Goal: Navigation & Orientation: Find specific page/section

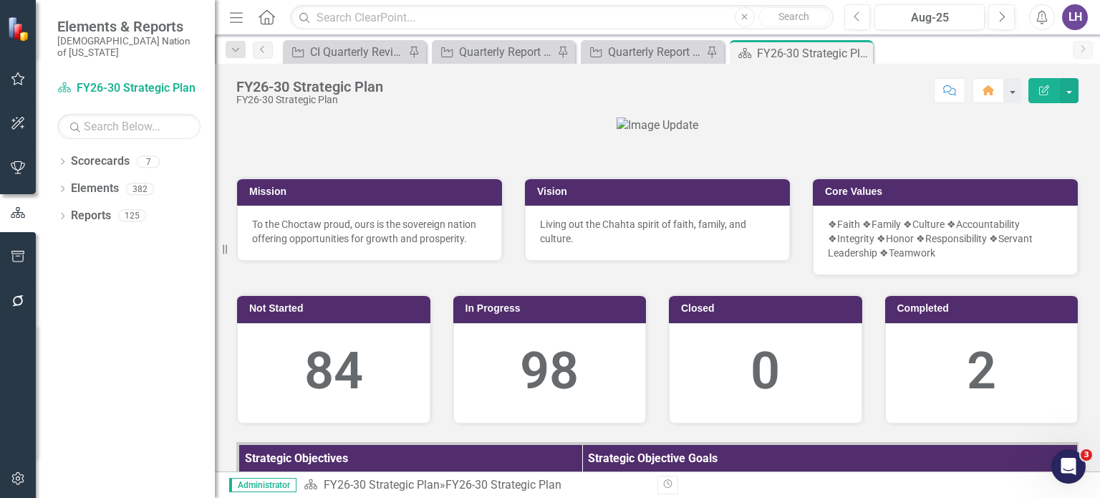
click at [16, 75] on icon "button" at bounding box center [18, 78] width 14 height 13
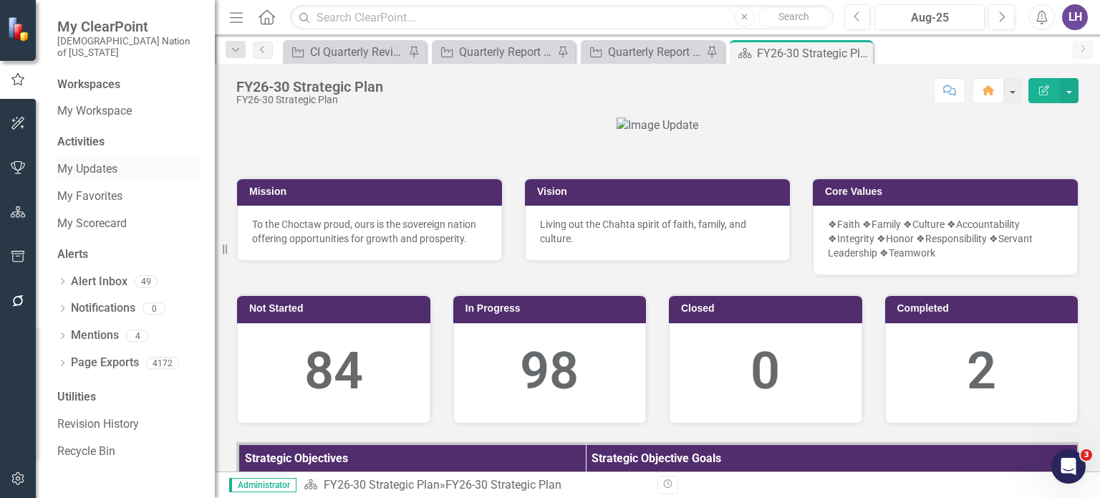
click at [102, 161] on link "My Updates" at bounding box center [128, 169] width 143 height 16
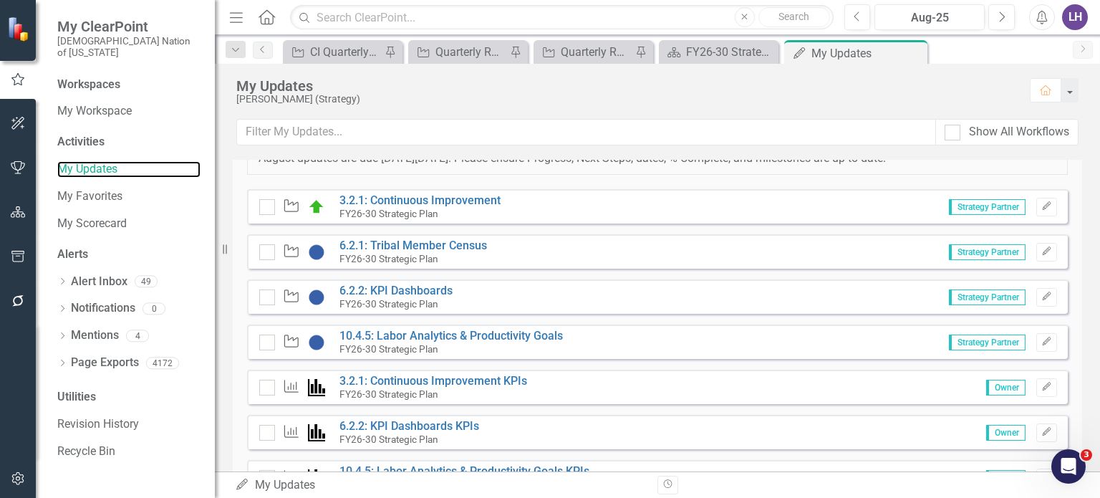
scroll to position [636, 0]
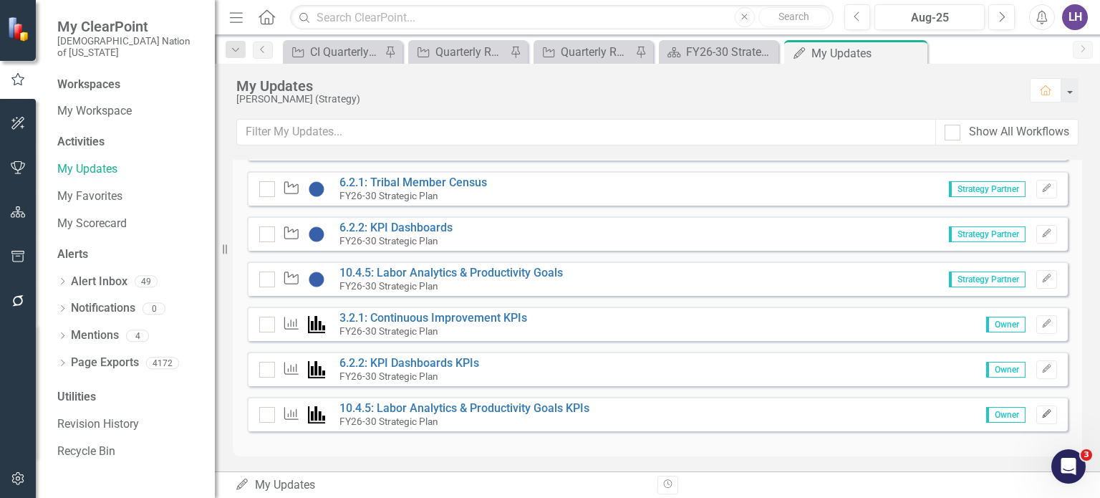
click at [1041, 412] on icon "Edit" at bounding box center [1046, 414] width 11 height 9
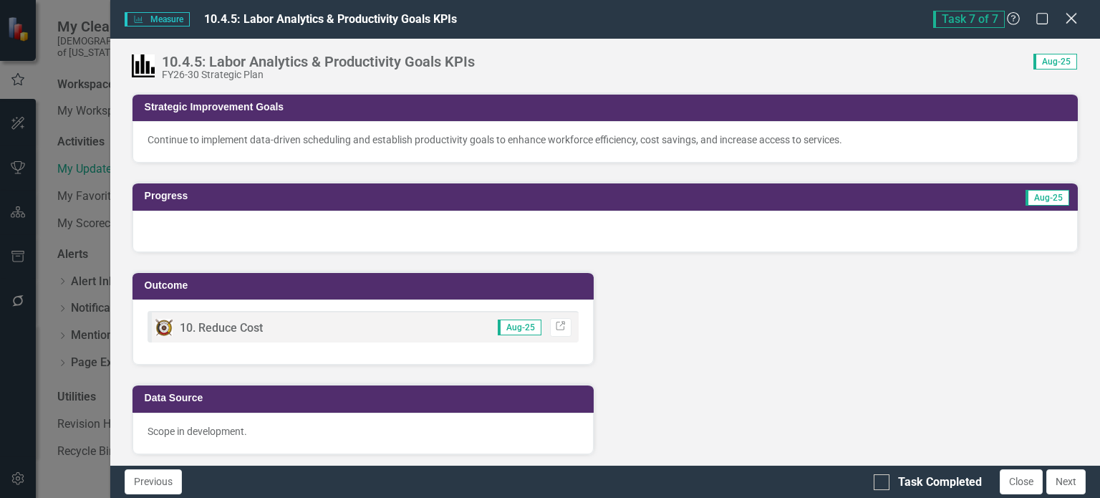
click at [1073, 16] on icon at bounding box center [1071, 18] width 11 height 11
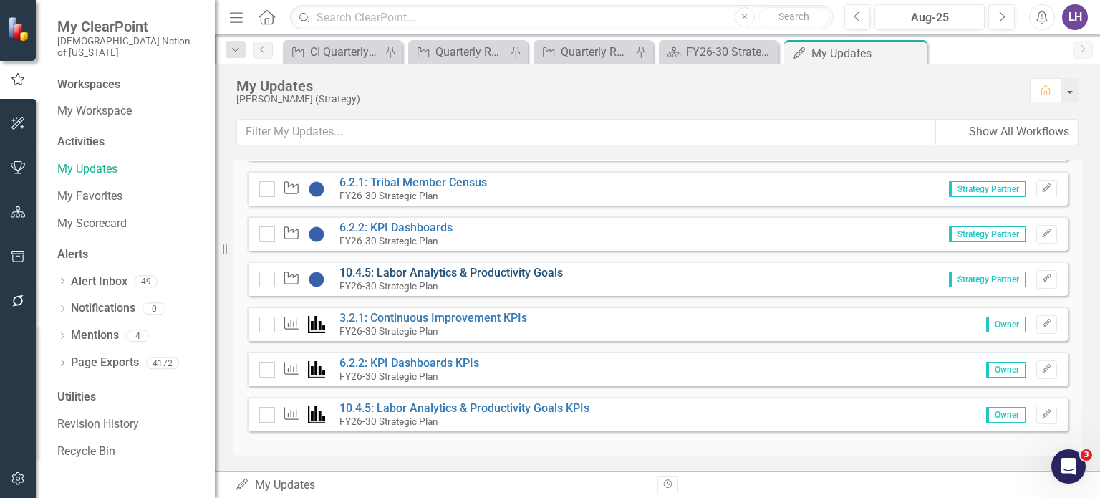
click at [442, 267] on link "10.4.5: Labor Analytics & Productivity Goals" at bounding box center [450, 273] width 223 height 14
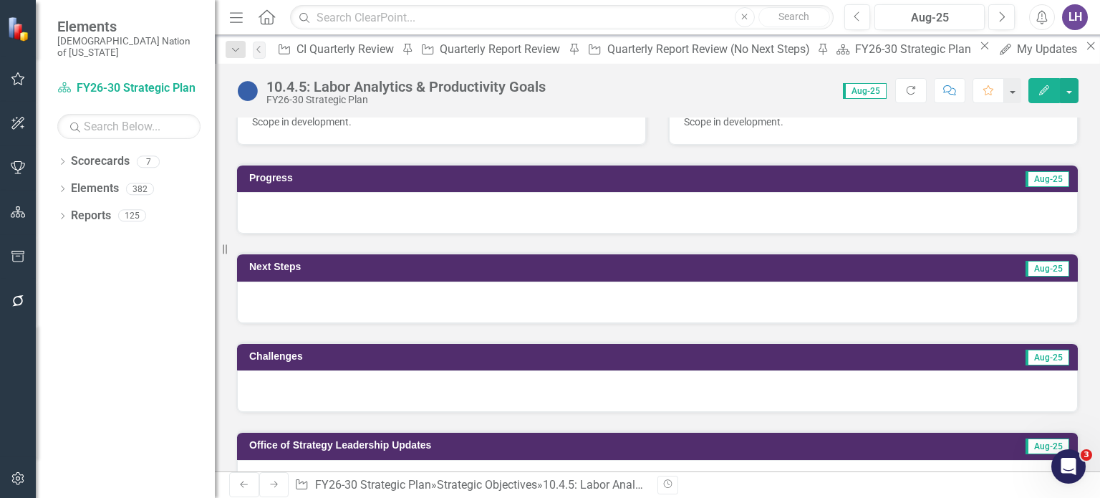
scroll to position [143, 0]
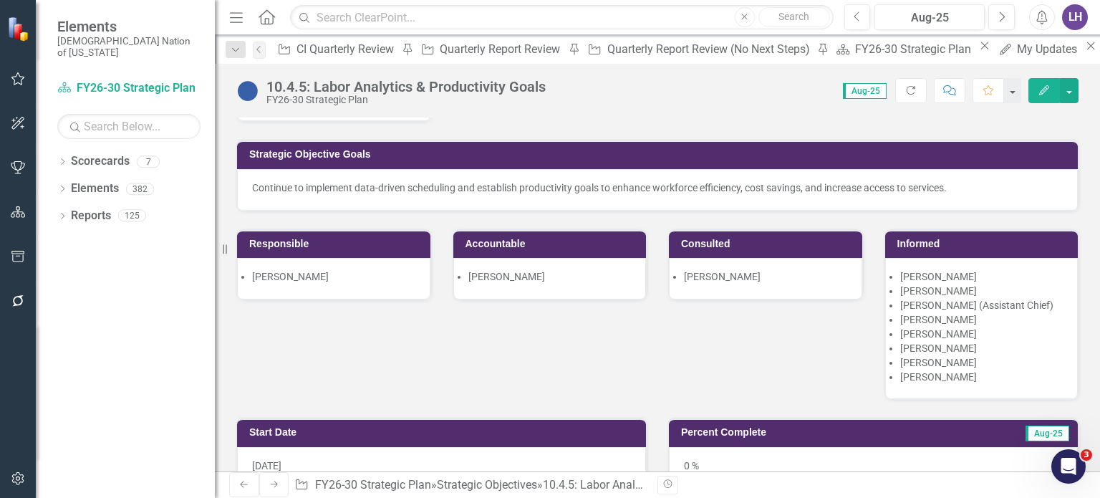
click at [24, 78] on icon "button" at bounding box center [18, 78] width 15 height 11
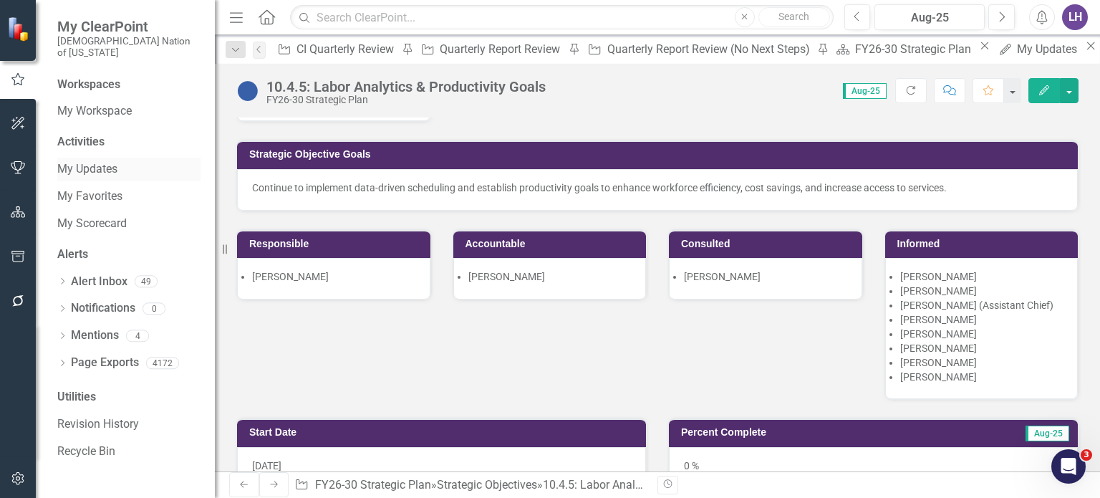
click at [108, 165] on link "My Updates" at bounding box center [128, 169] width 143 height 16
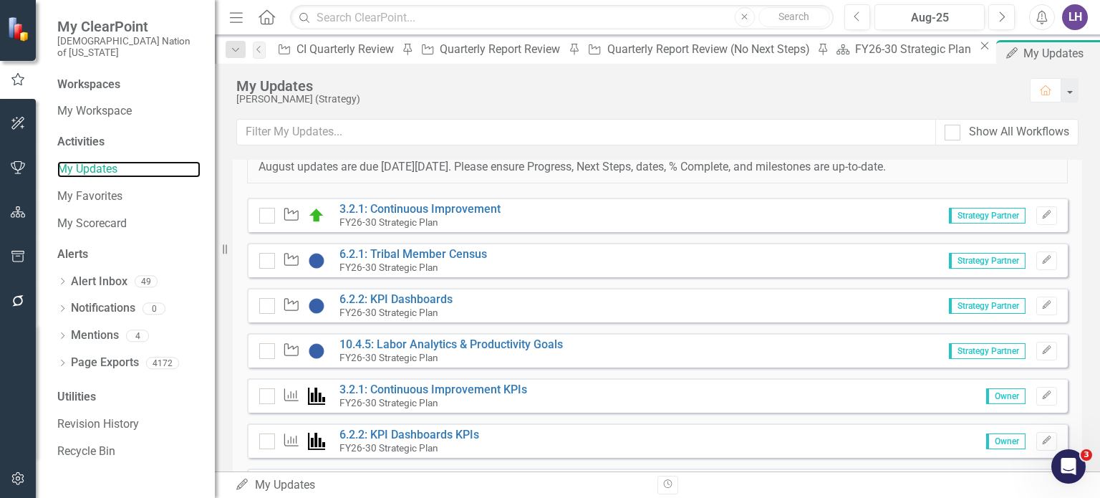
scroll to position [636, 0]
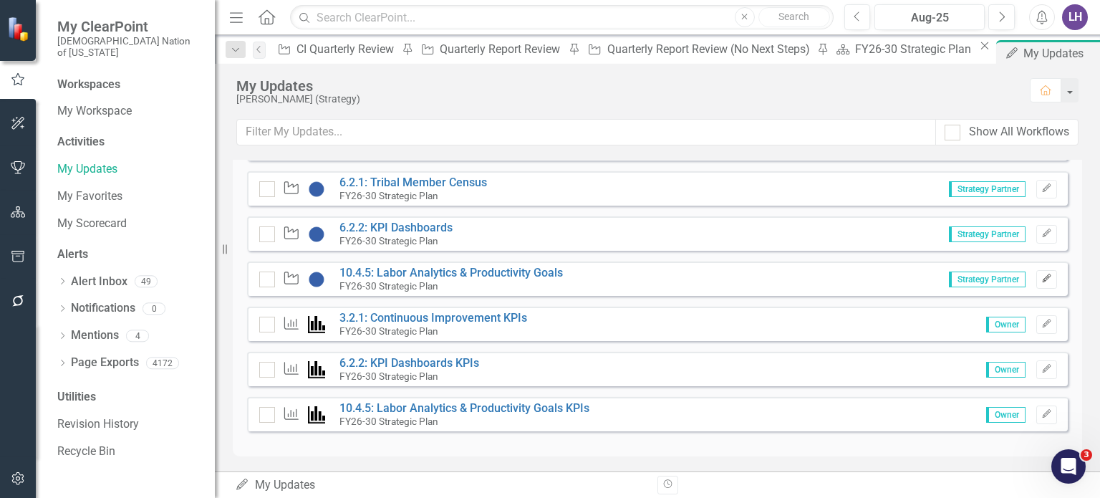
click at [1042, 275] on icon "button" at bounding box center [1046, 278] width 9 height 9
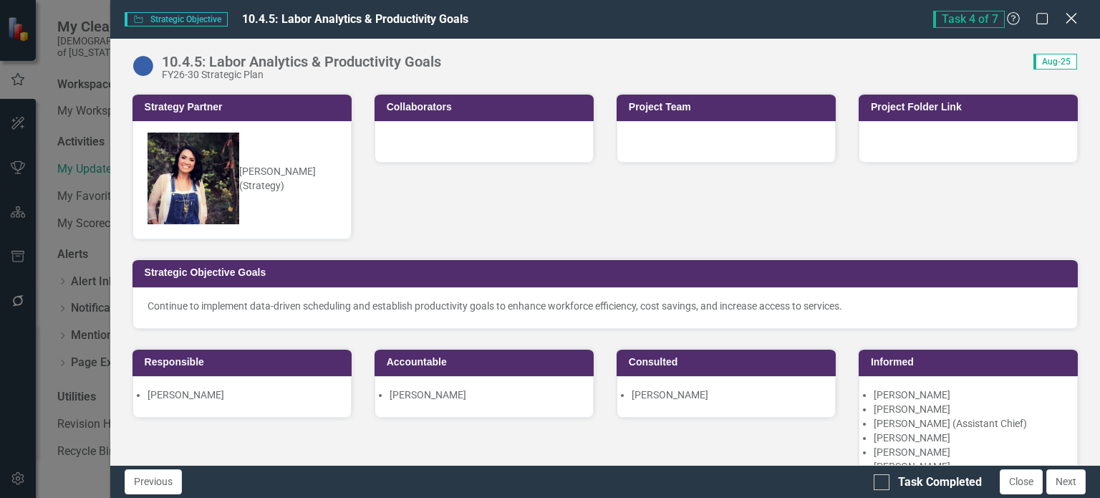
click at [1073, 16] on icon at bounding box center [1071, 18] width 11 height 11
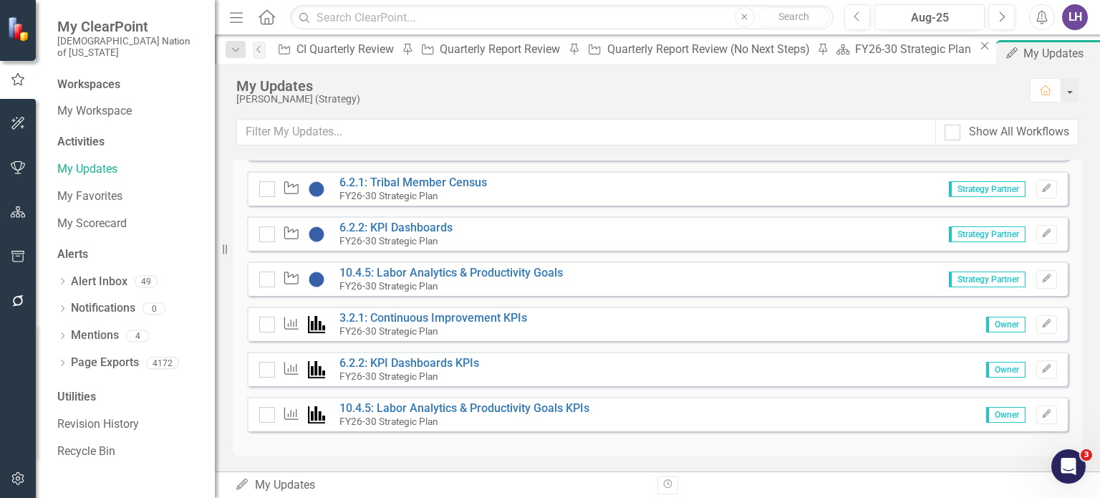
scroll to position [546, 0]
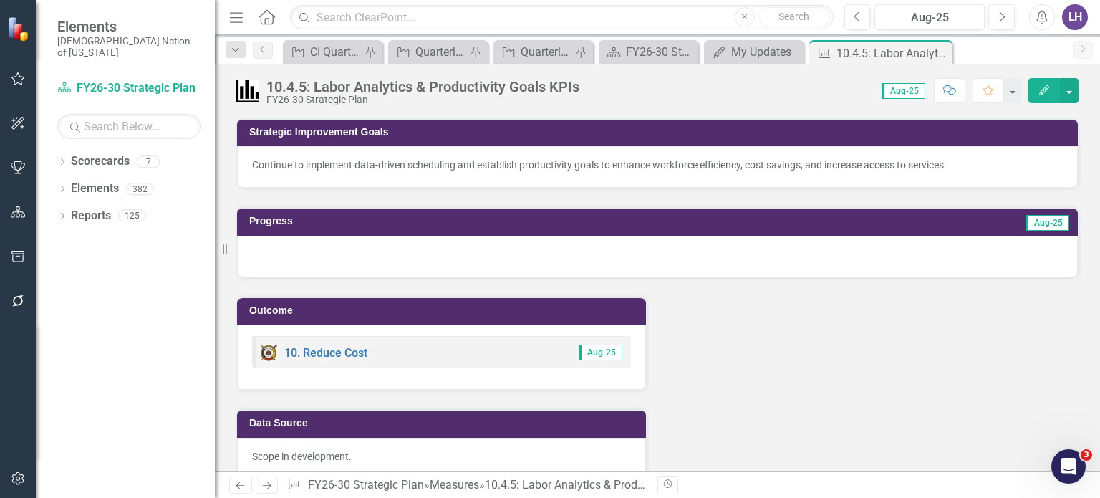
click at [1046, 90] on icon "Edit" at bounding box center [1044, 90] width 13 height 10
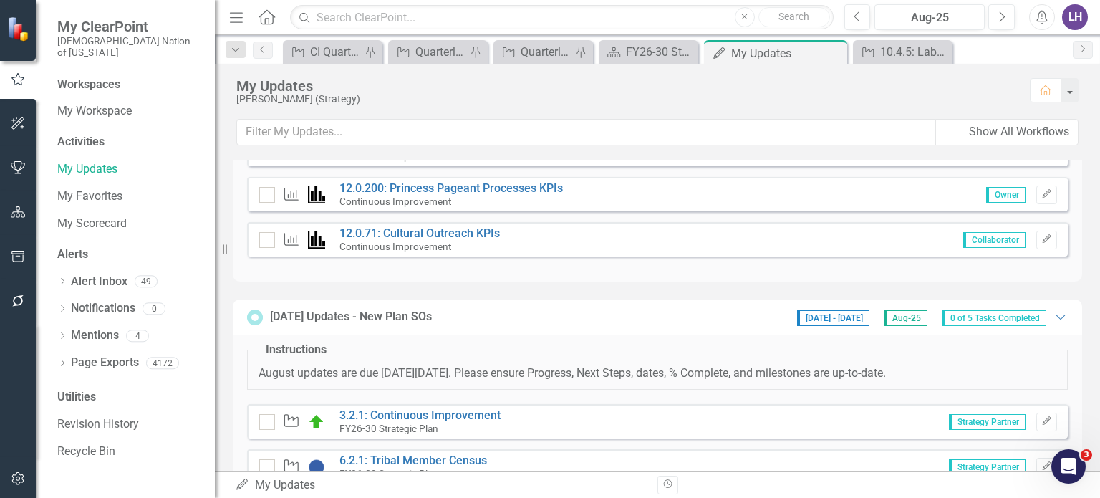
scroll to position [501, 0]
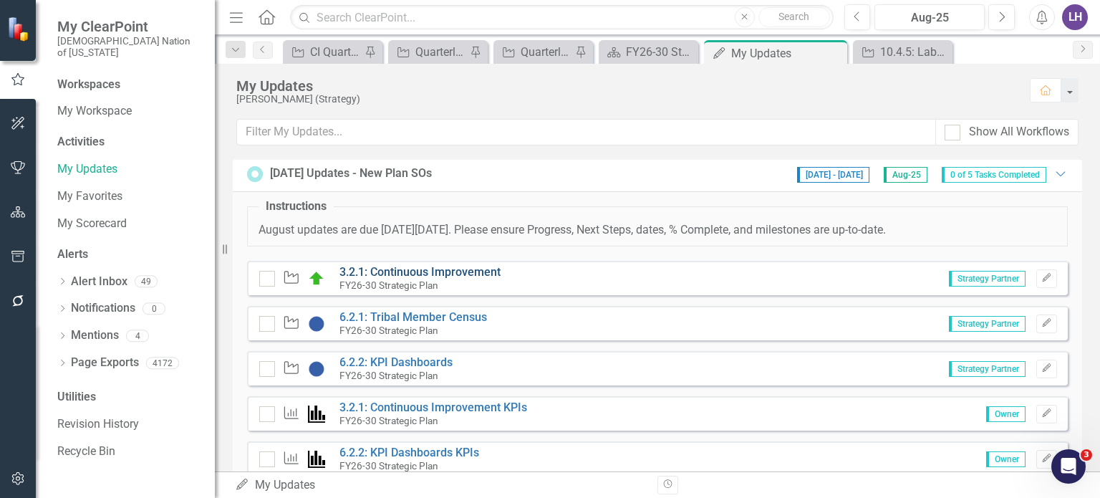
click at [458, 272] on link "3.2.1: Continuous Improvement" at bounding box center [419, 272] width 161 height 14
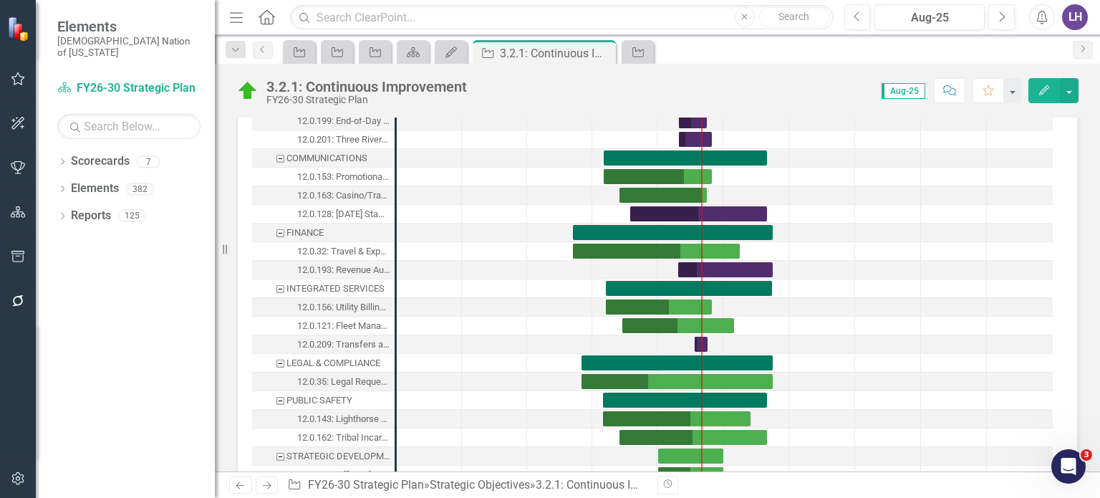
scroll to position [1504, 0]
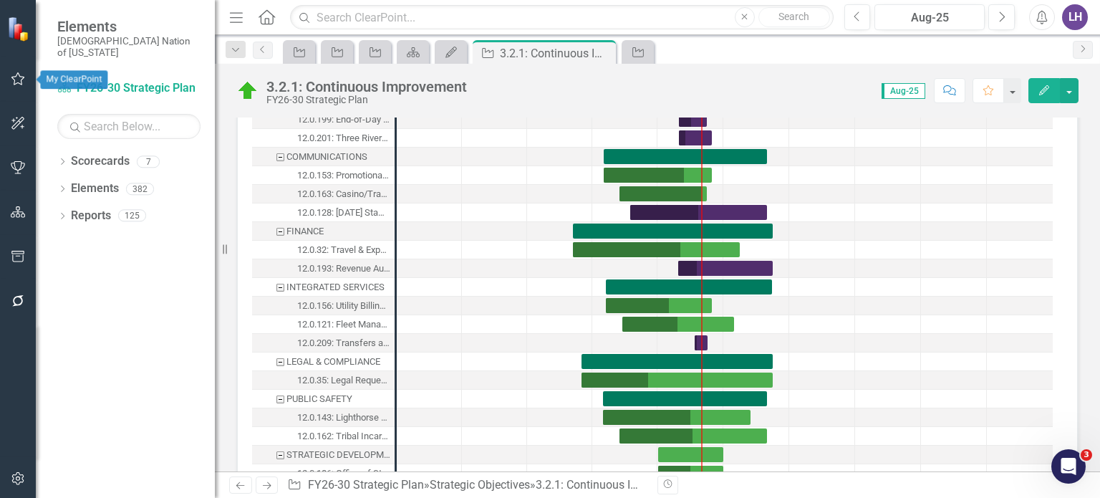
click at [12, 73] on icon "button" at bounding box center [18, 78] width 15 height 11
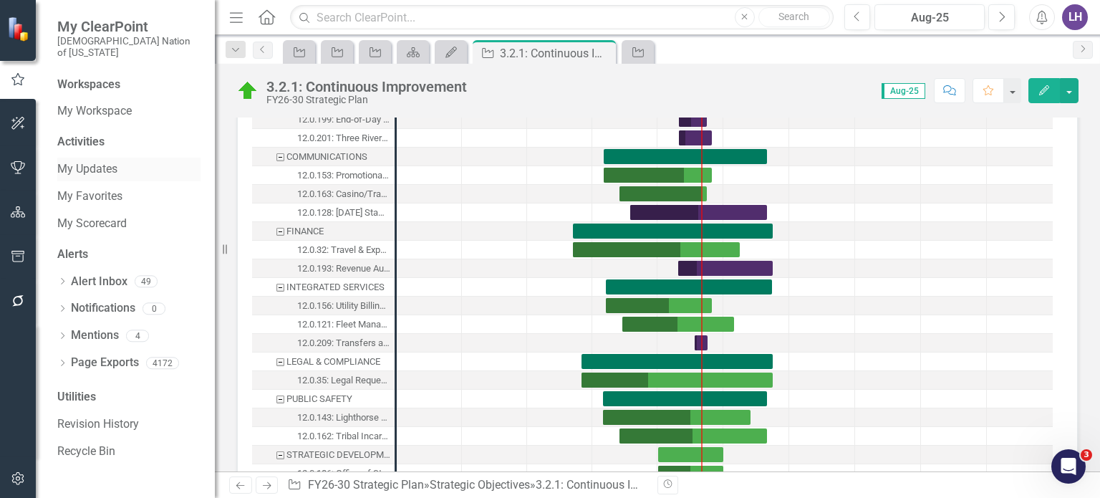
click at [103, 161] on link "My Updates" at bounding box center [128, 169] width 143 height 16
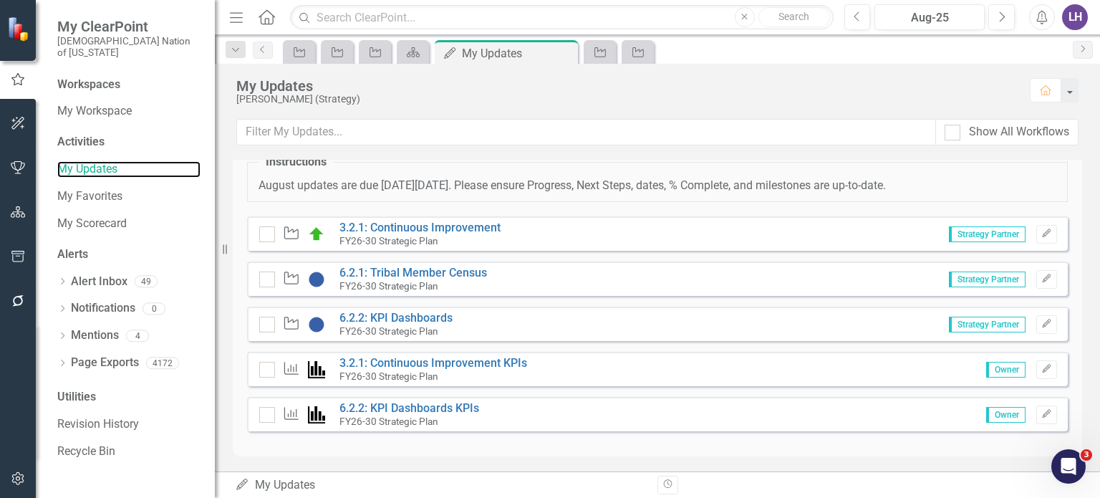
scroll to position [546, 0]
click at [408, 315] on link "6.2.2: KPI Dashboards" at bounding box center [395, 317] width 113 height 14
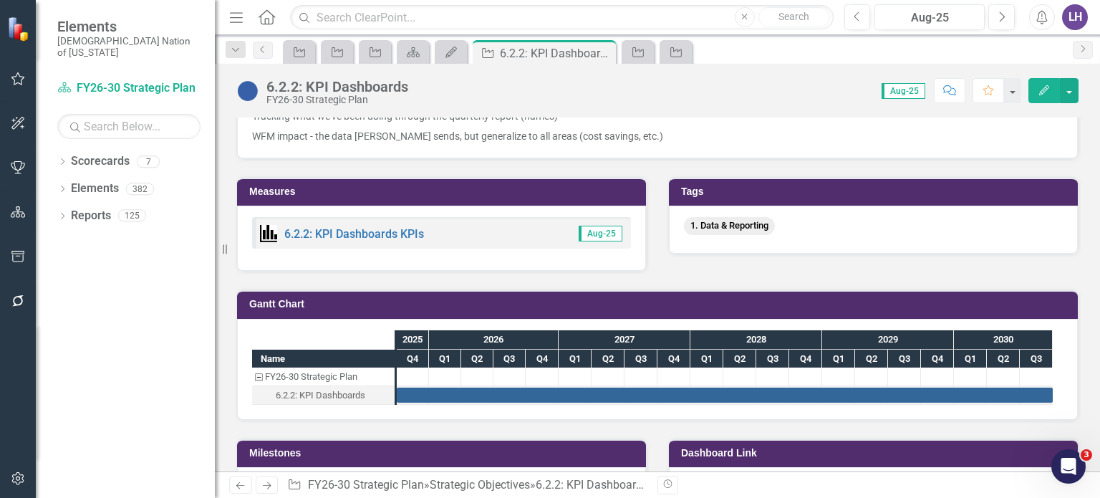
scroll to position [612, 0]
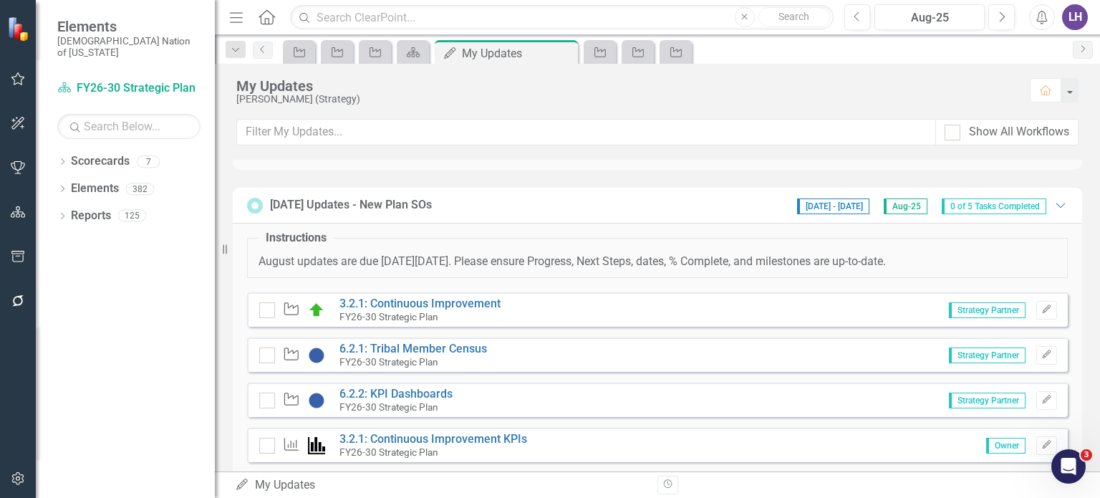
scroll to position [546, 0]
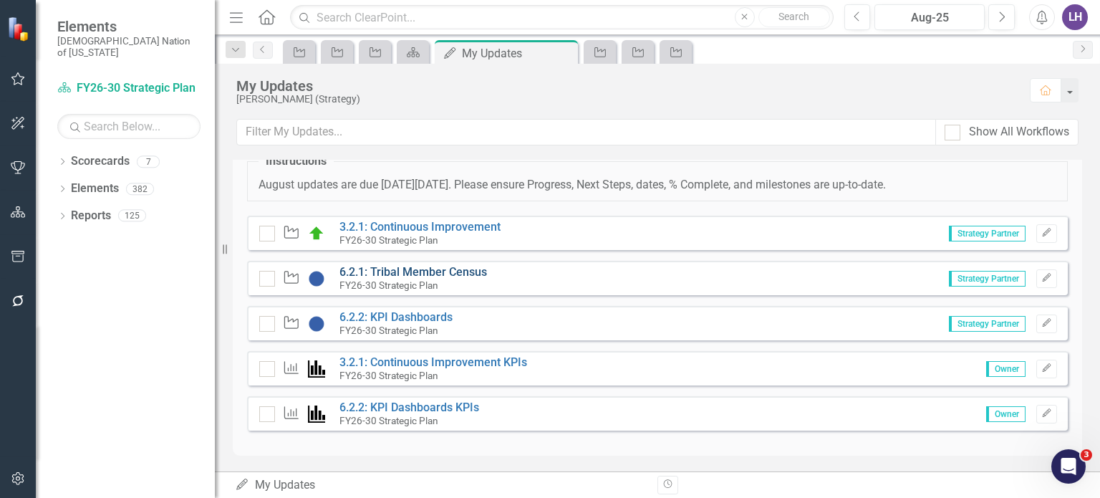
click at [445, 273] on link "6.2.1: Tribal Member Census" at bounding box center [413, 272] width 148 height 14
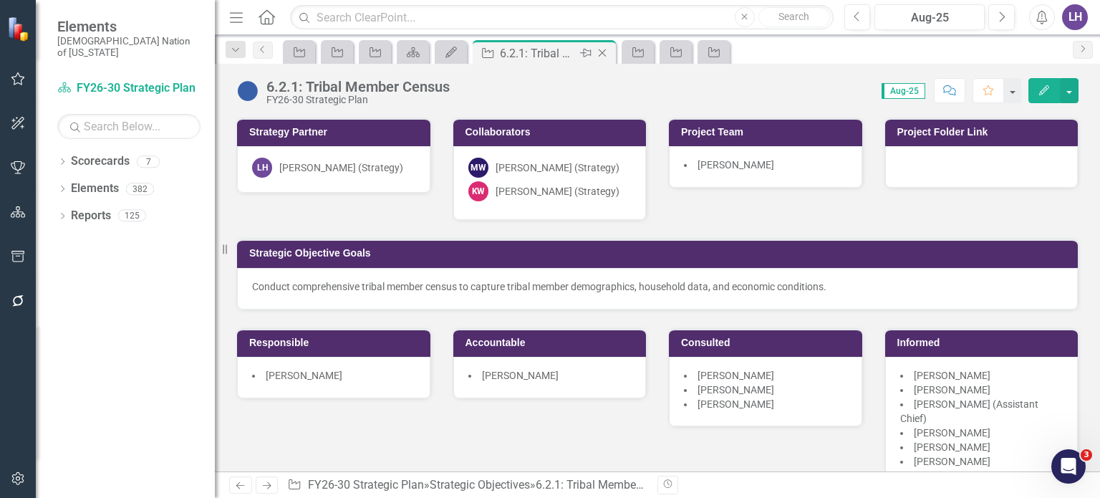
click at [602, 51] on icon "Close" at bounding box center [602, 52] width 14 height 11
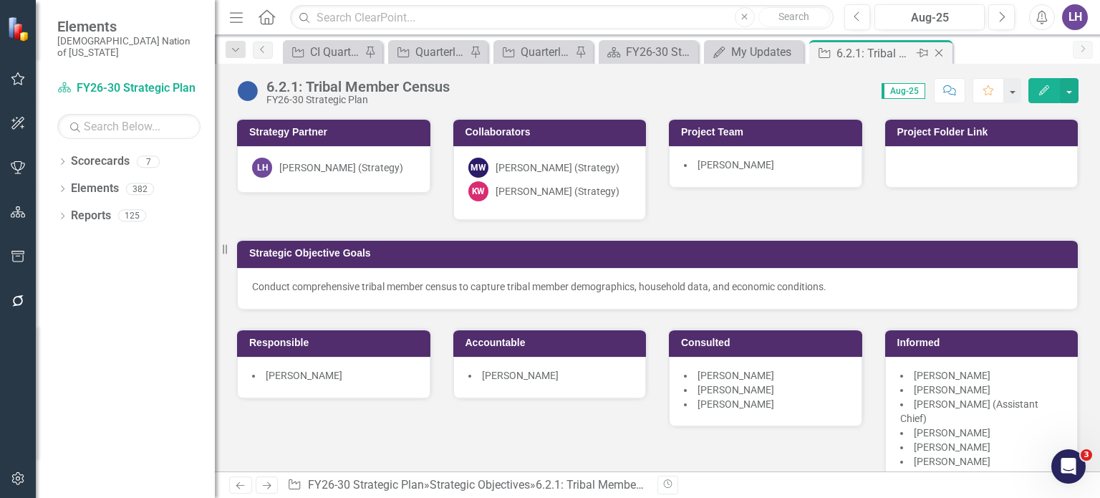
click at [939, 54] on icon "Close" at bounding box center [939, 52] width 14 height 11
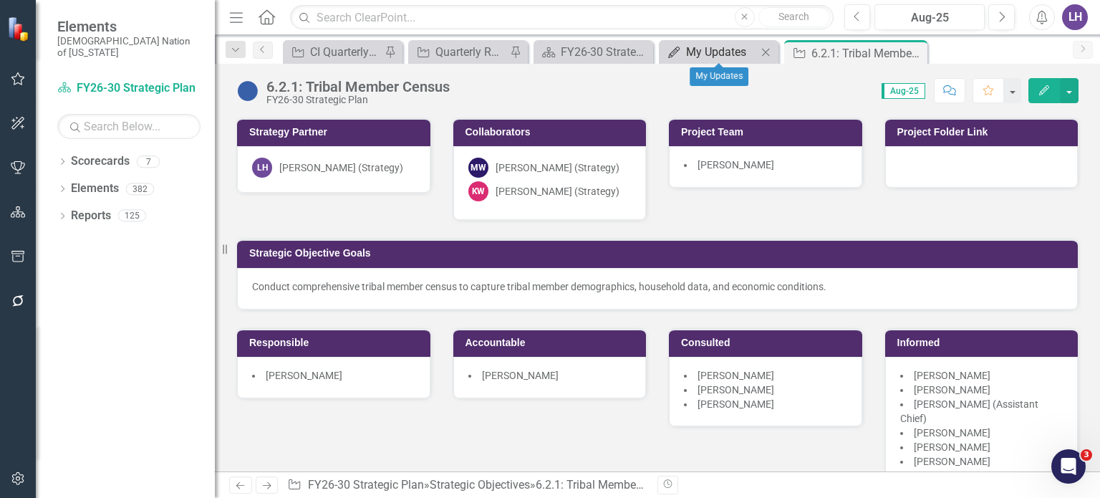
click at [739, 55] on div "My Updates" at bounding box center [721, 52] width 71 height 18
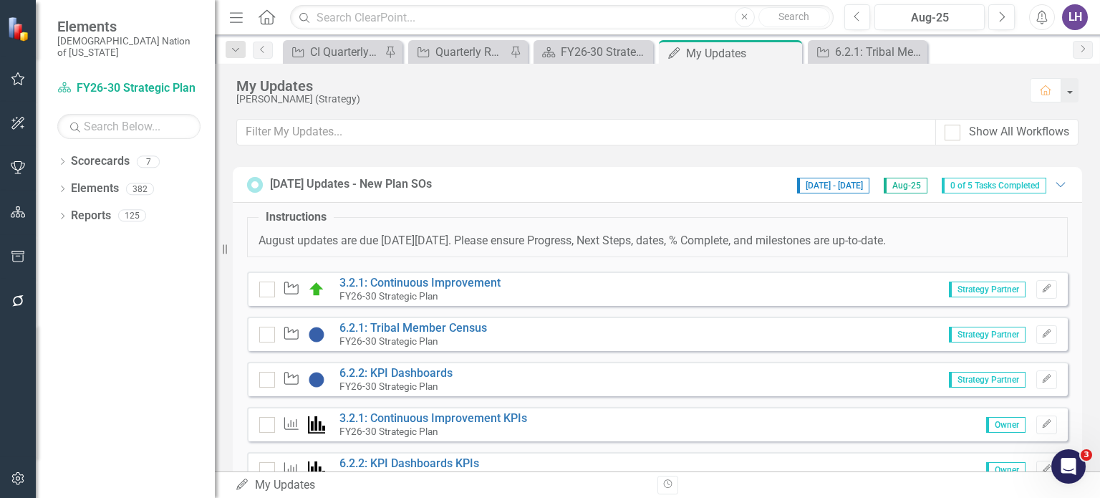
scroll to position [501, 0]
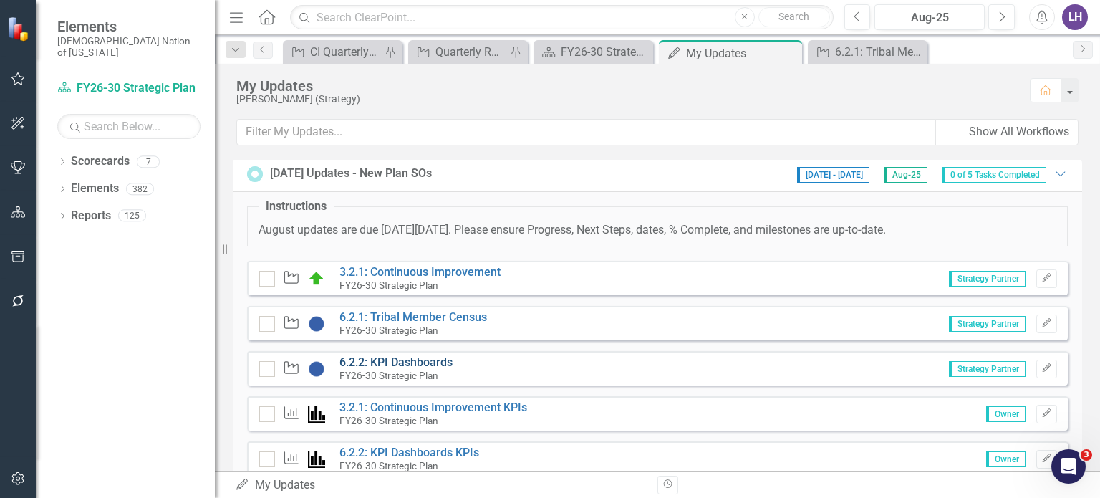
click at [433, 360] on link "6.2.2: KPI Dashboards" at bounding box center [395, 362] width 113 height 14
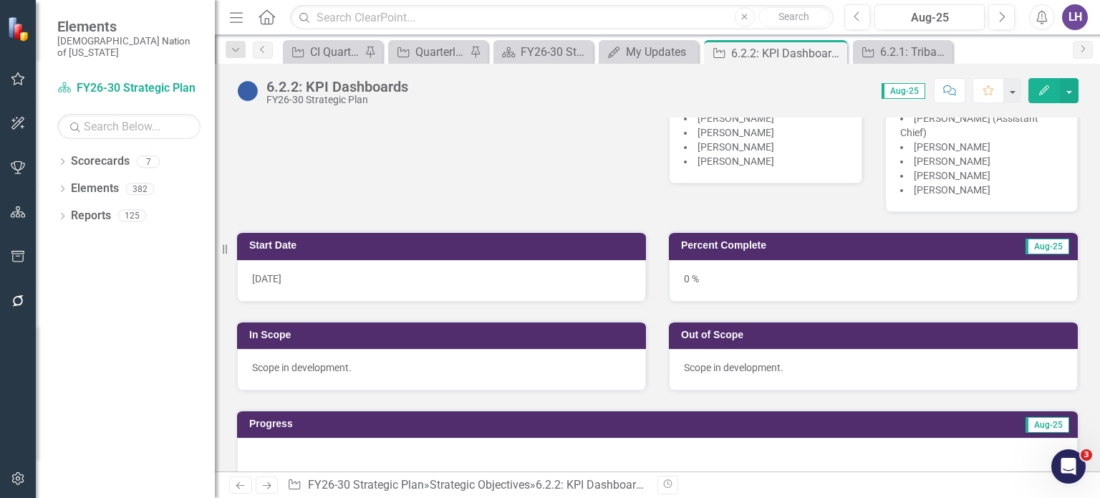
scroll to position [286, 0]
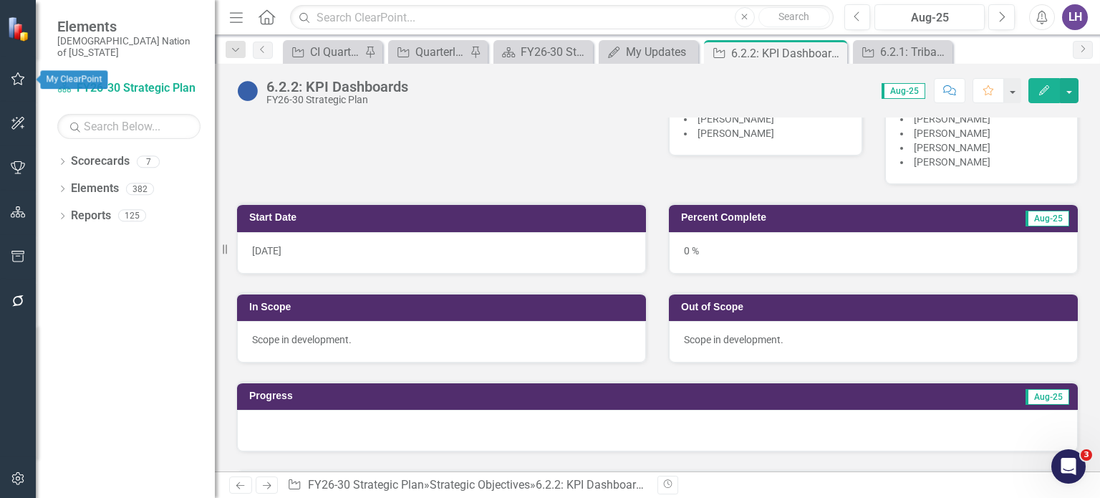
click at [19, 80] on icon "button" at bounding box center [18, 78] width 15 height 11
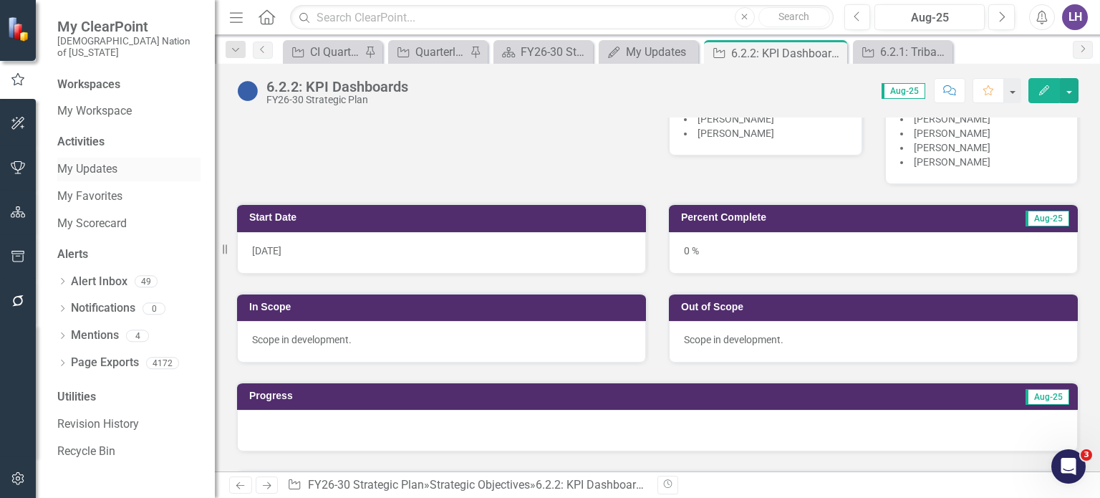
click at [102, 162] on link "My Updates" at bounding box center [128, 169] width 143 height 16
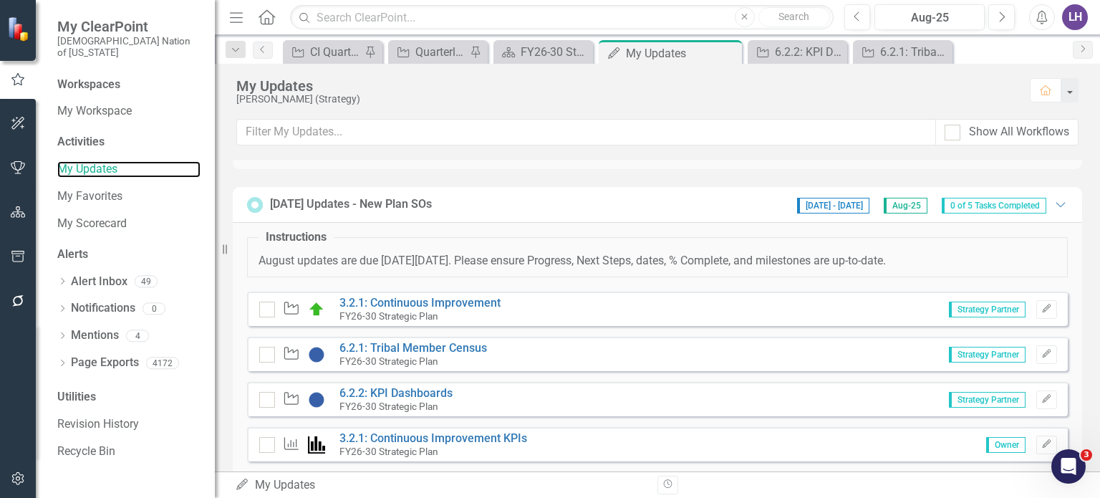
scroll to position [501, 0]
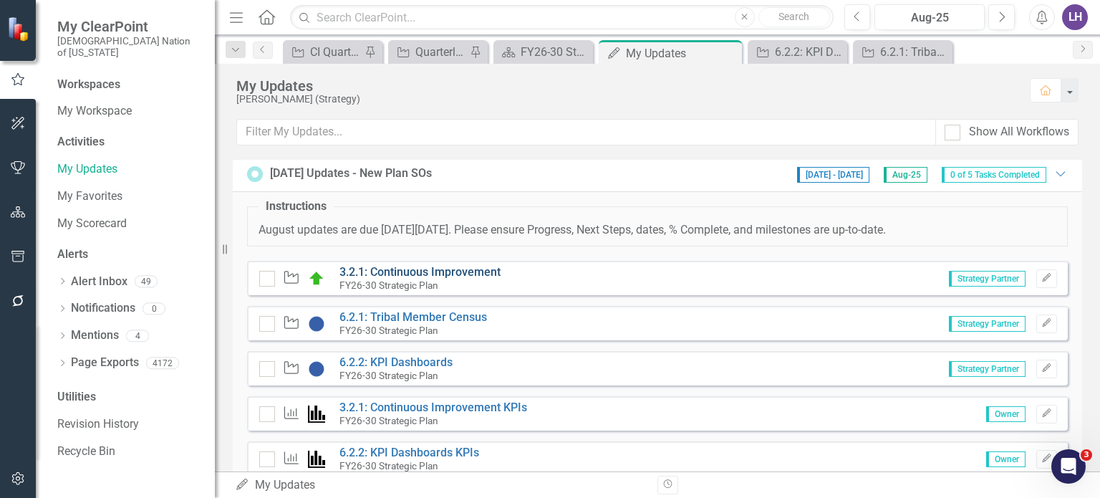
click at [420, 269] on link "3.2.1: Continuous Improvement" at bounding box center [419, 272] width 161 height 14
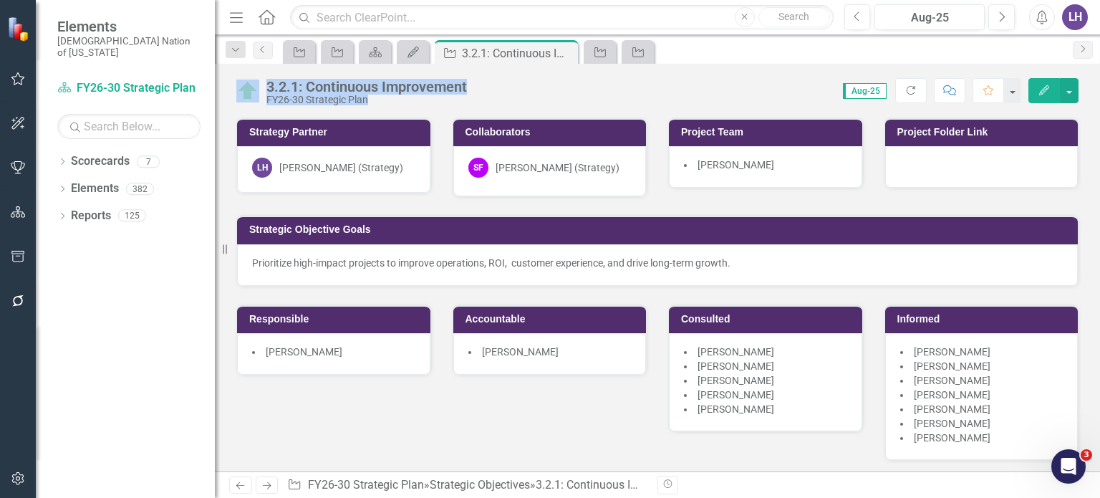
drag, startPoint x: 472, startPoint y: 86, endPoint x: 258, endPoint y: 97, distance: 214.4
click at [258, 97] on div "3.2.1: Continuous Improvement FY26-30 Strategic Plan Score: 0.00 Aug-25 Complet…" at bounding box center [657, 85] width 885 height 43
click at [303, 91] on div "3.2.1: Continuous Improvement" at bounding box center [366, 87] width 201 height 16
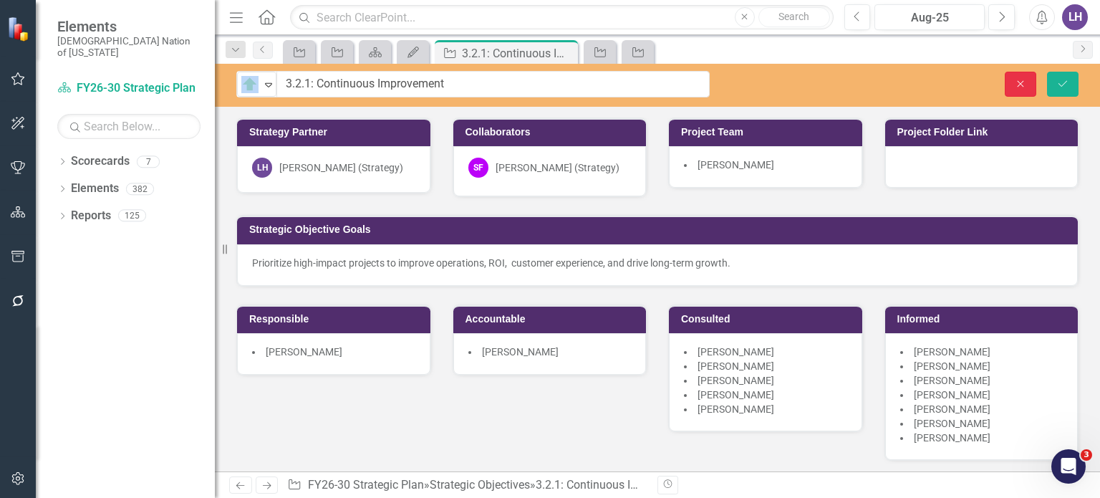
click at [1026, 88] on icon "Close" at bounding box center [1020, 84] width 13 height 10
drag, startPoint x: 382, startPoint y: 97, endPoint x: 255, endPoint y: 84, distance: 127.4
click at [1012, 85] on button "Close" at bounding box center [1021, 84] width 32 height 25
